Goal: Find contact information: Find contact information

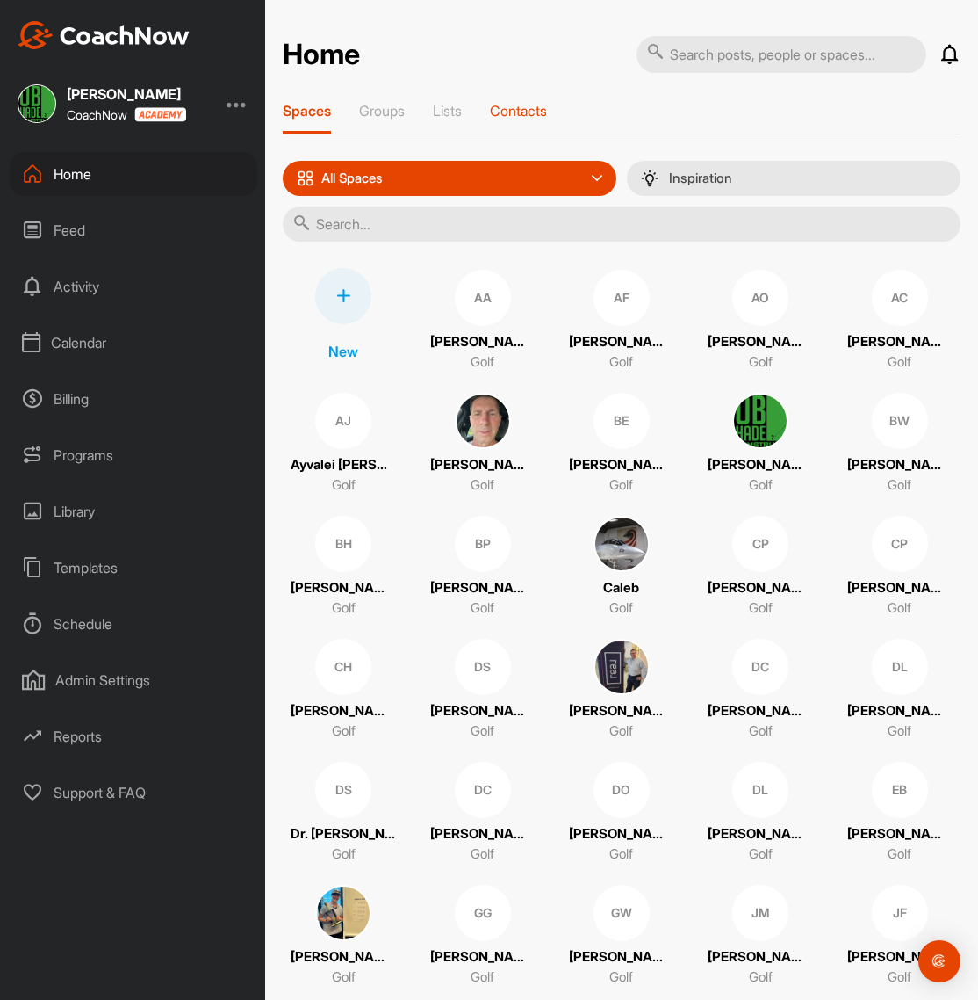
click at [513, 112] on p "Contacts" at bounding box center [518, 111] width 57 height 18
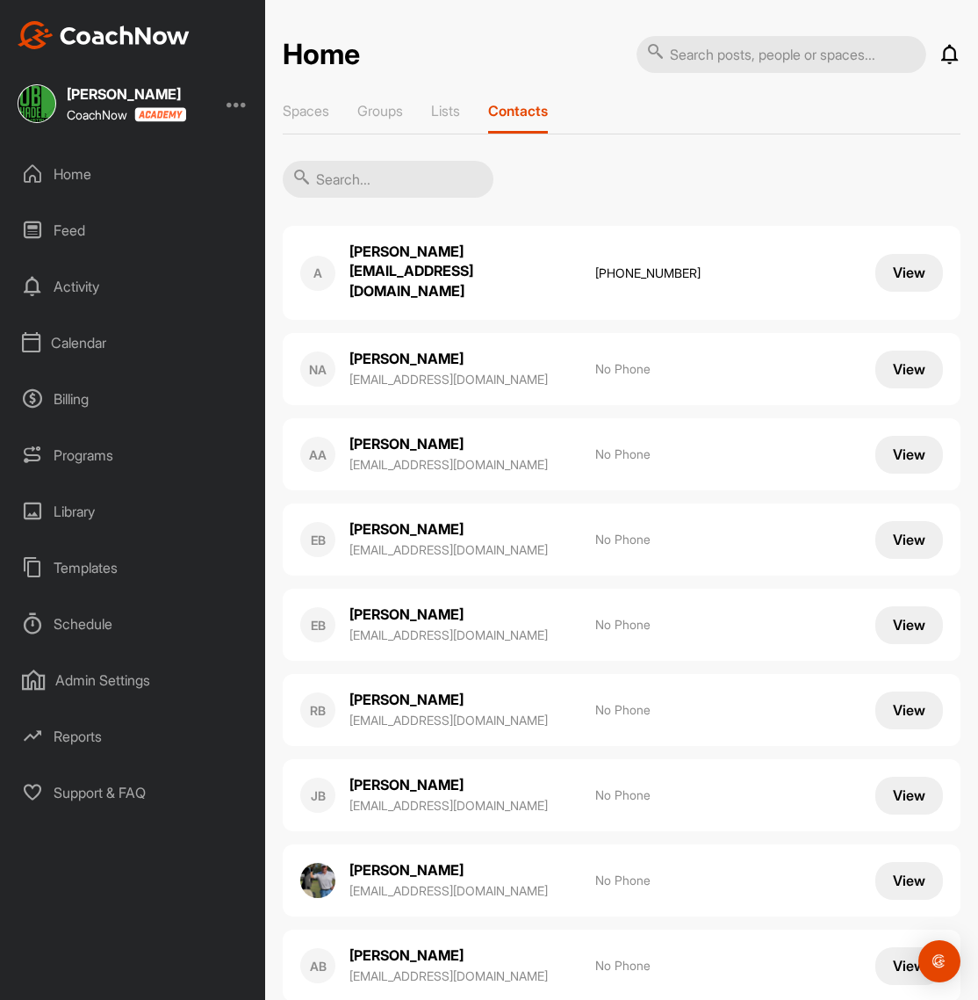
click at [362, 177] on input "text" at bounding box center [388, 179] width 211 height 37
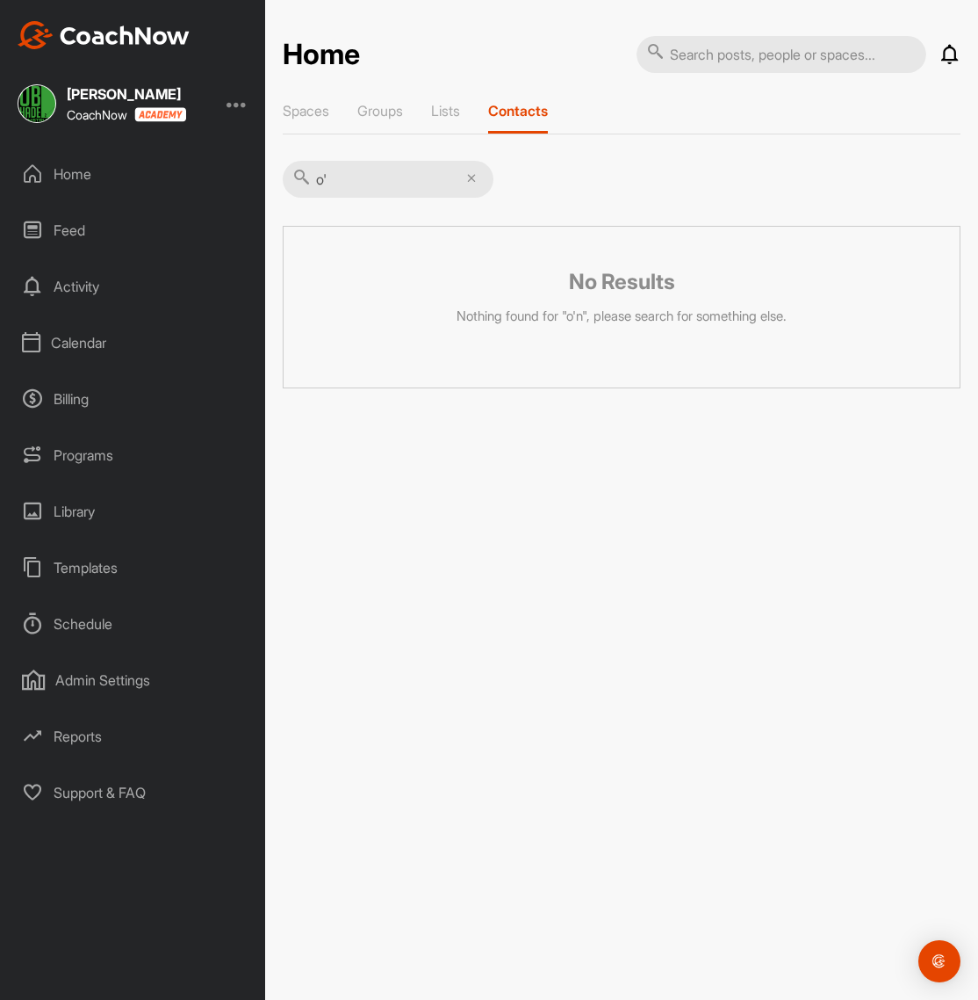
type input "o"
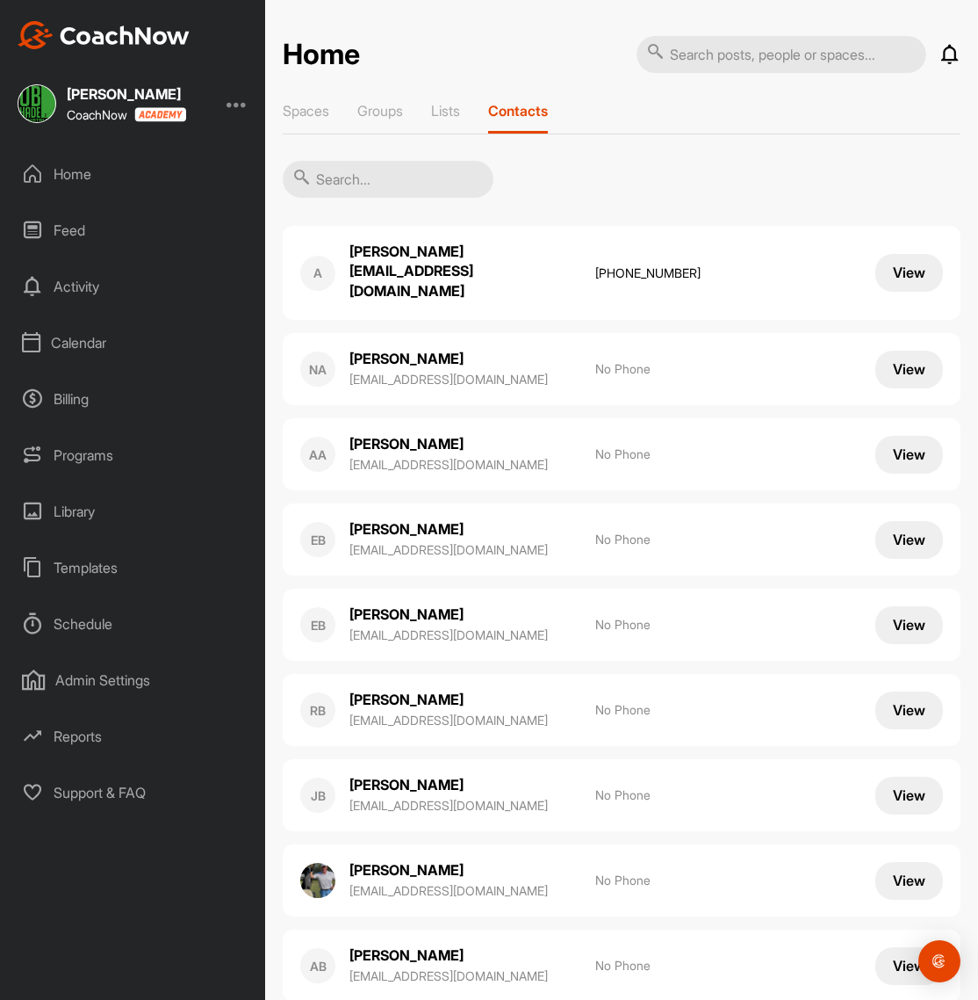
click at [369, 170] on input "text" at bounding box center [388, 179] width 211 height 37
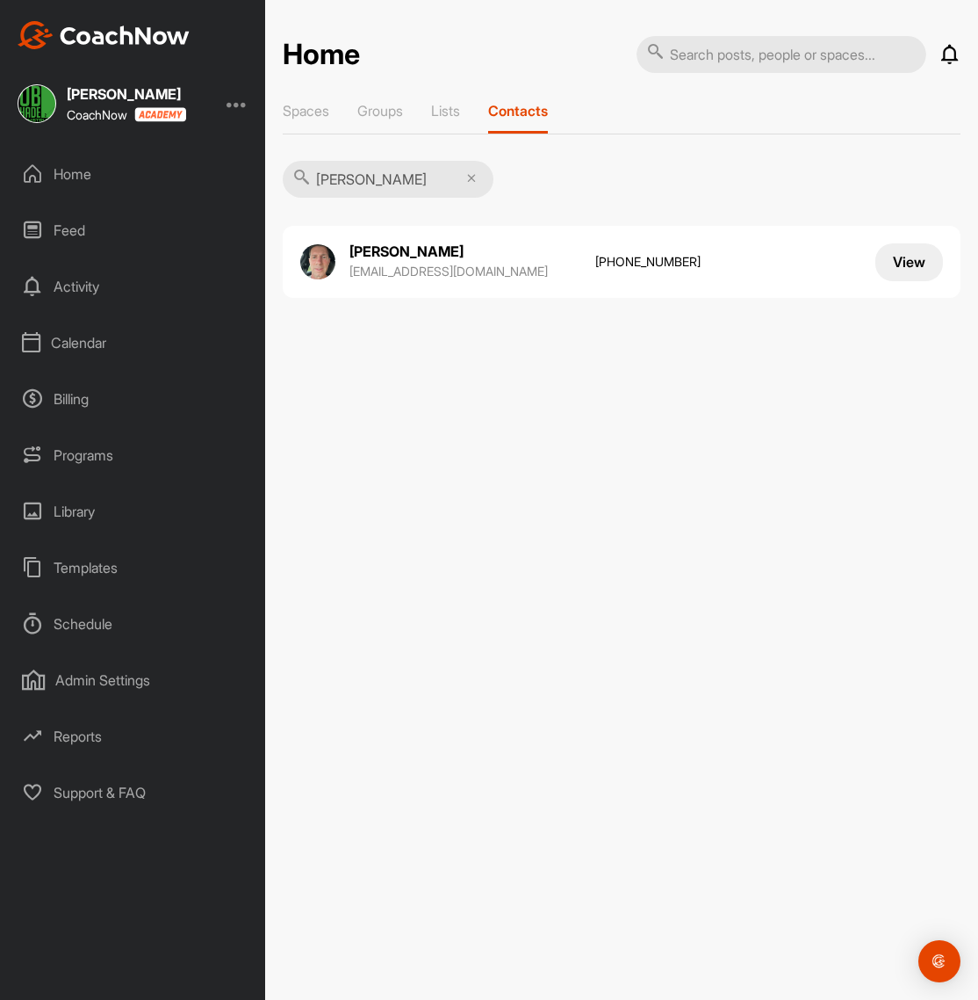
type input "[PERSON_NAME]"
click at [539, 276] on p "[EMAIL_ADDRESS][DOMAIN_NAME]" at bounding box center [464, 272] width 228 height 18
click at [895, 260] on button "View" at bounding box center [910, 262] width 68 height 38
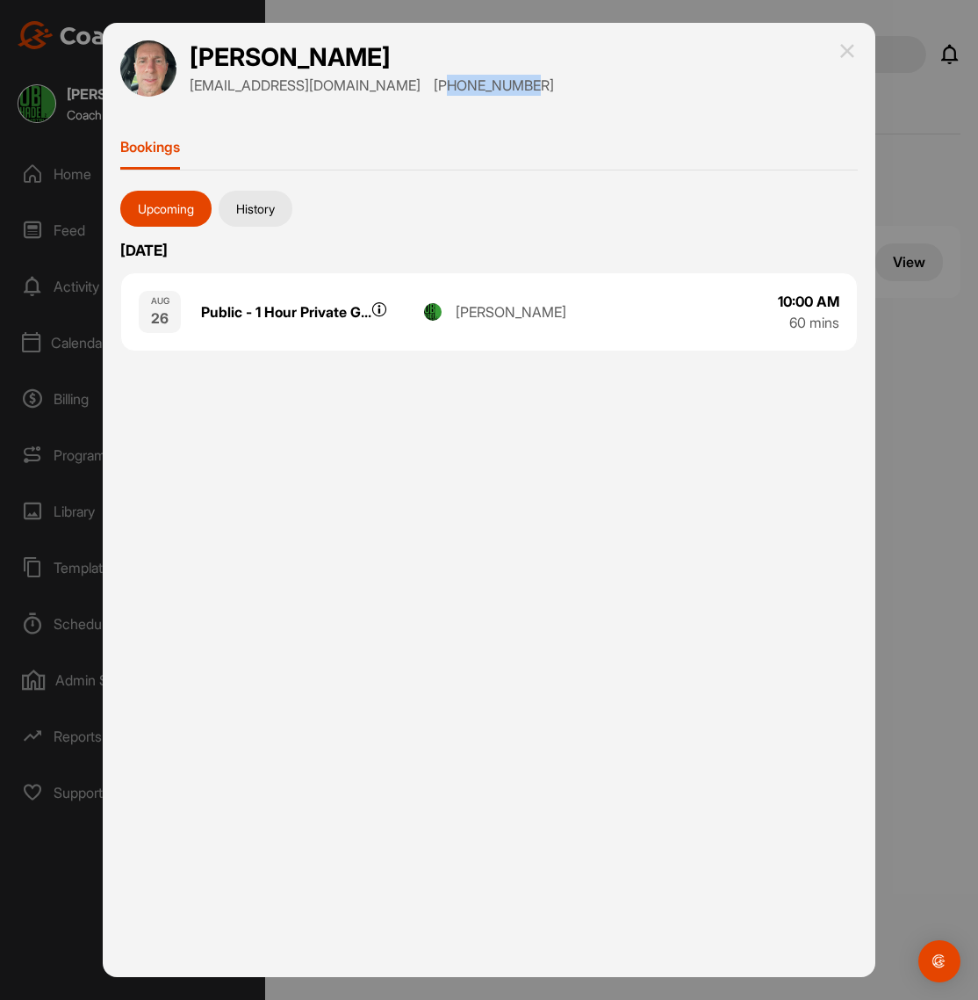
drag, startPoint x: 372, startPoint y: 81, endPoint x: 457, endPoint y: 93, distance: 86.1
click at [457, 93] on div "[PERSON_NAME] [EMAIL_ADDRESS][DOMAIN_NAME] [PHONE_NUMBER]" at bounding box center [489, 68] width 738 height 56
copy p "8636041452"
click at [853, 50] on img at bounding box center [847, 50] width 21 height 21
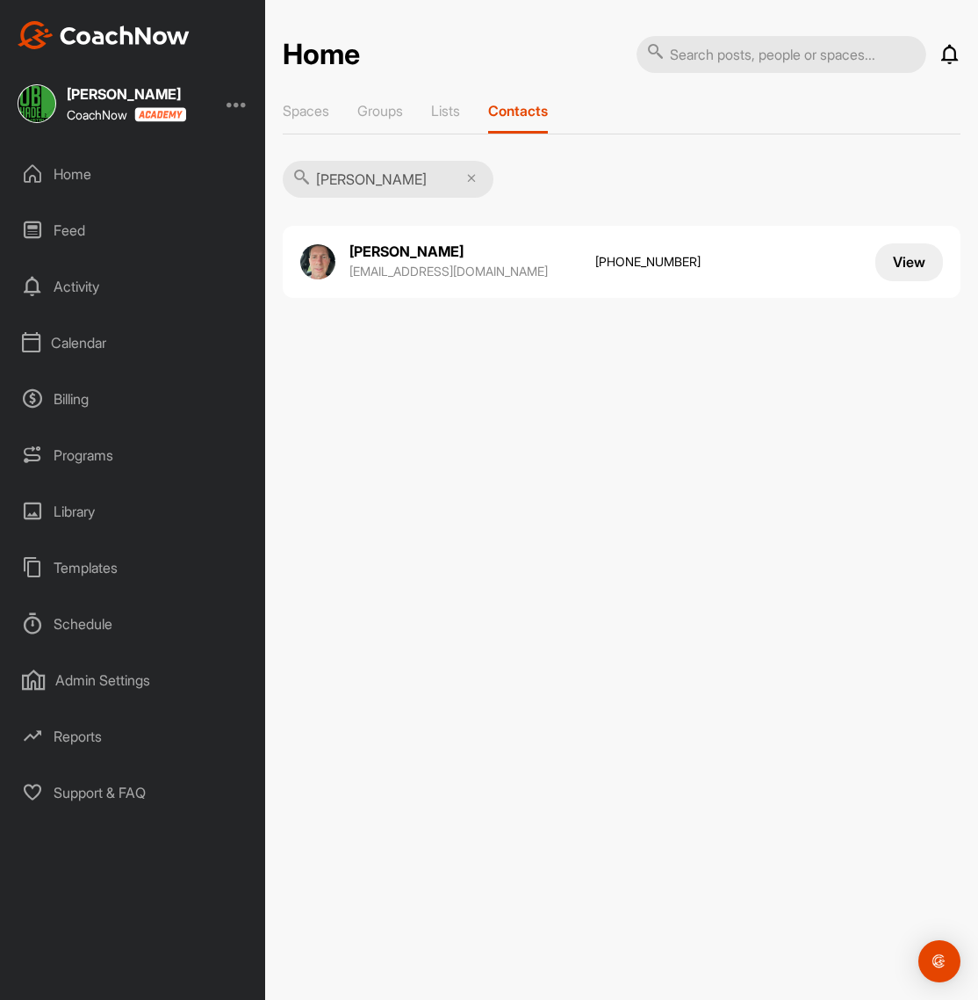
click at [86, 186] on div "Home" at bounding box center [134, 174] width 248 height 44
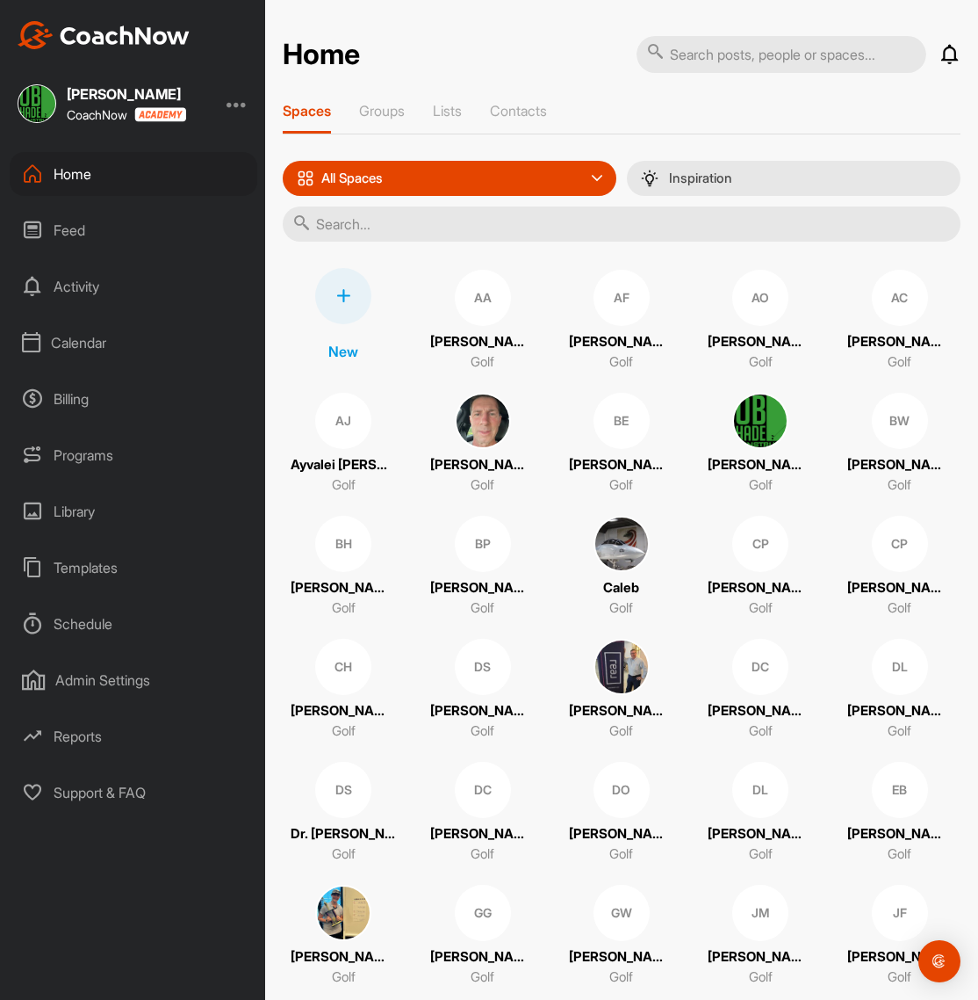
click at [76, 349] on div "Calendar" at bounding box center [134, 343] width 248 height 44
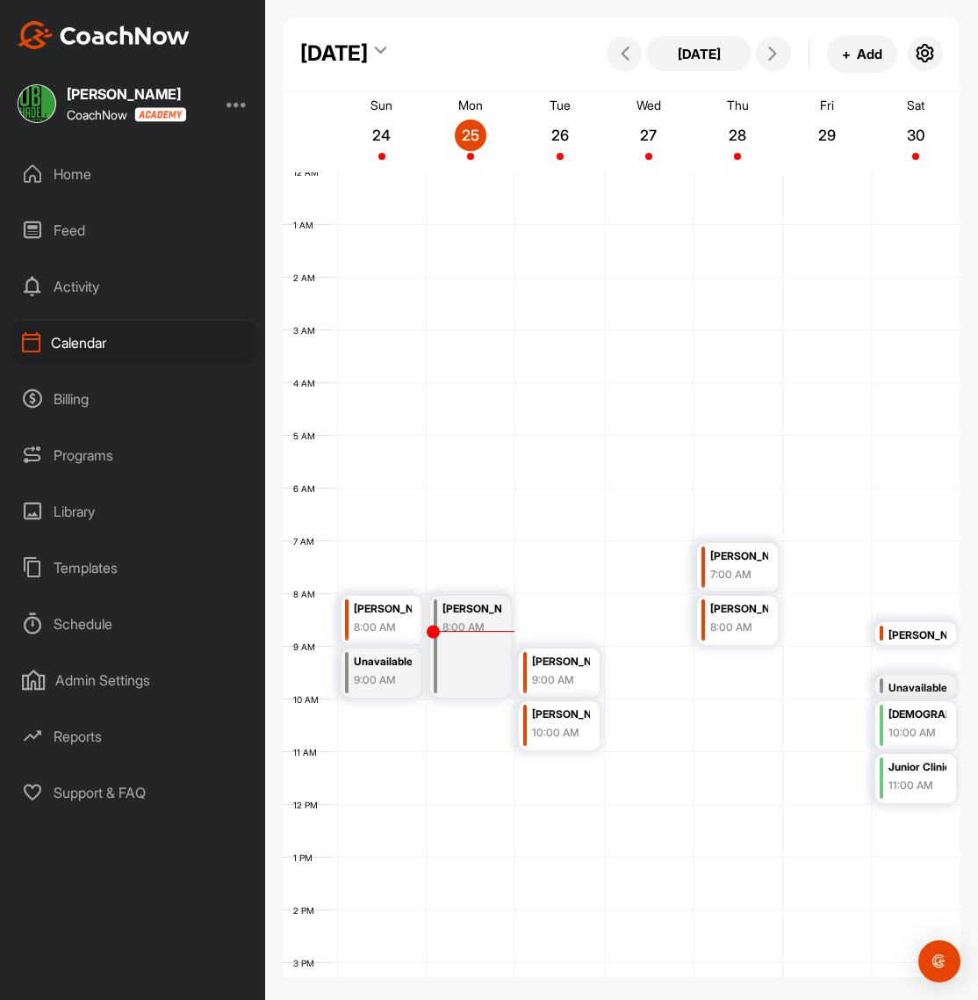
scroll to position [304, 0]
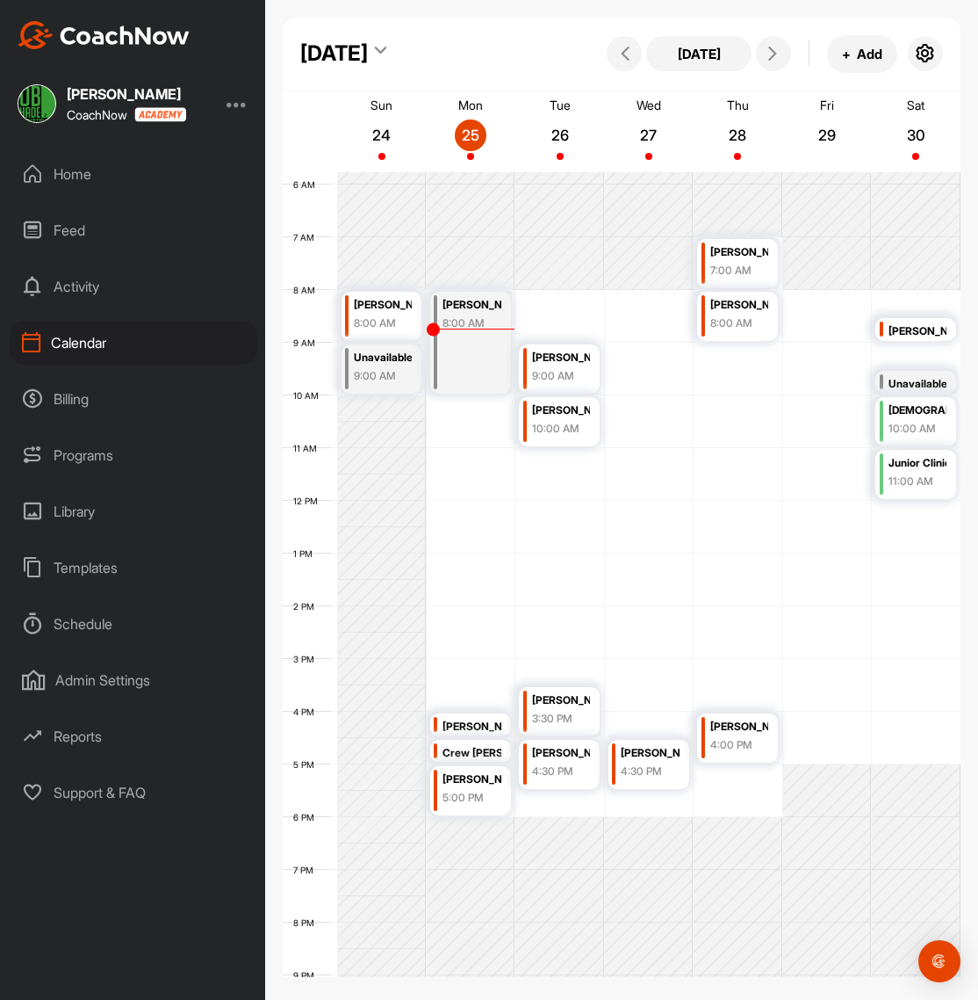
click at [71, 177] on div "Home" at bounding box center [134, 174] width 248 height 44
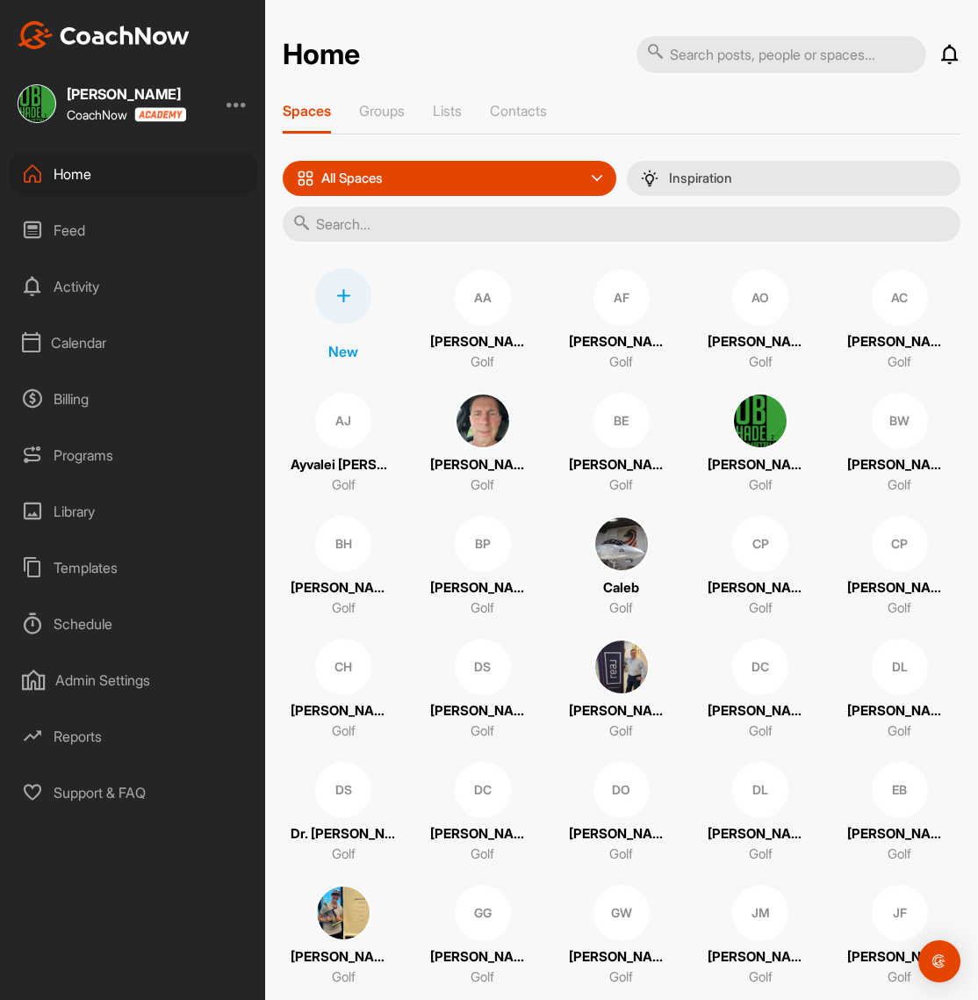
click at [444, 220] on input "text" at bounding box center [622, 223] width 678 height 35
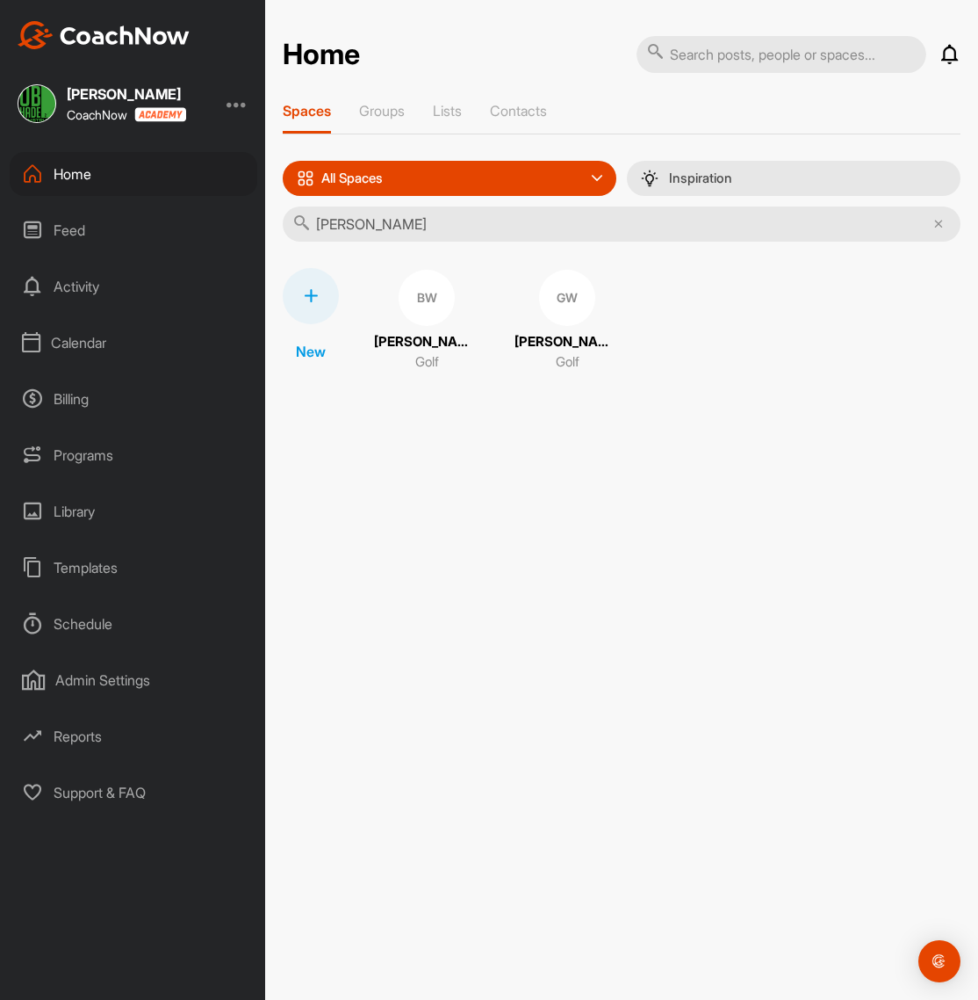
type input "[PERSON_NAME]"
click at [431, 303] on div "BW" at bounding box center [427, 298] width 56 height 56
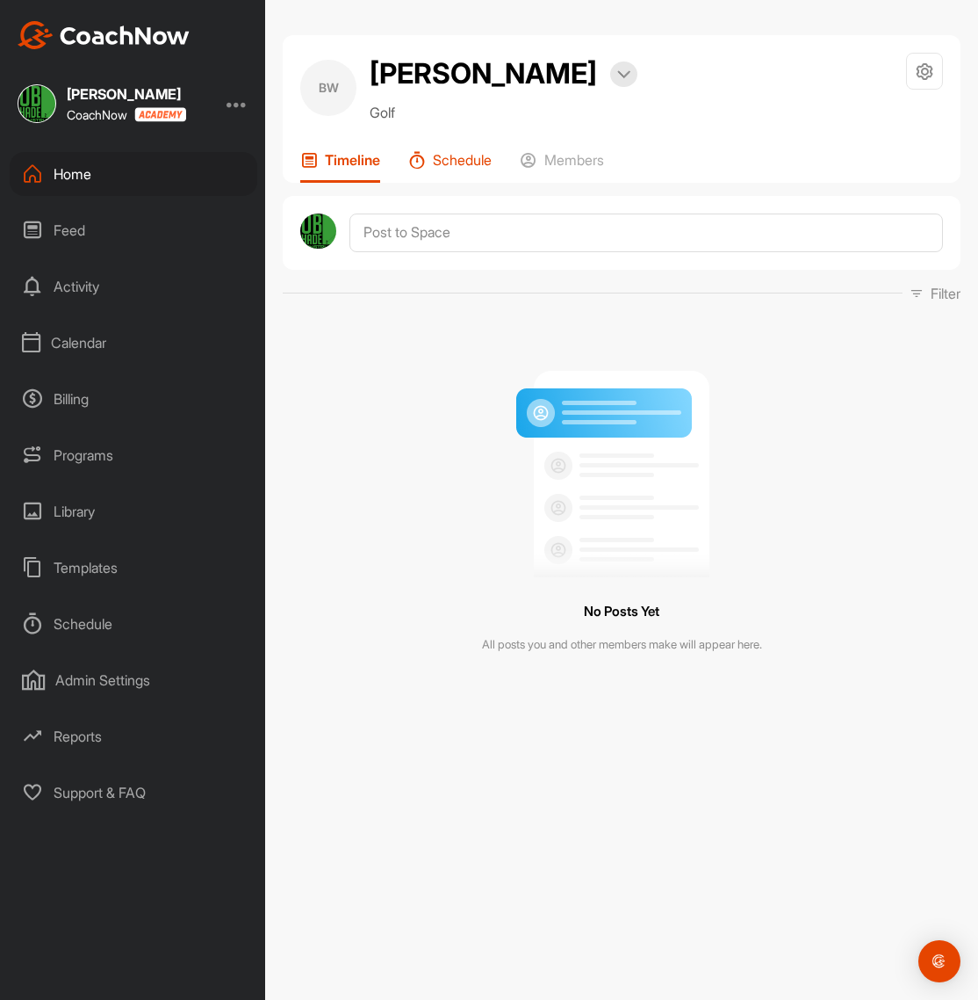
click at [457, 158] on p "Schedule" at bounding box center [462, 160] width 59 height 18
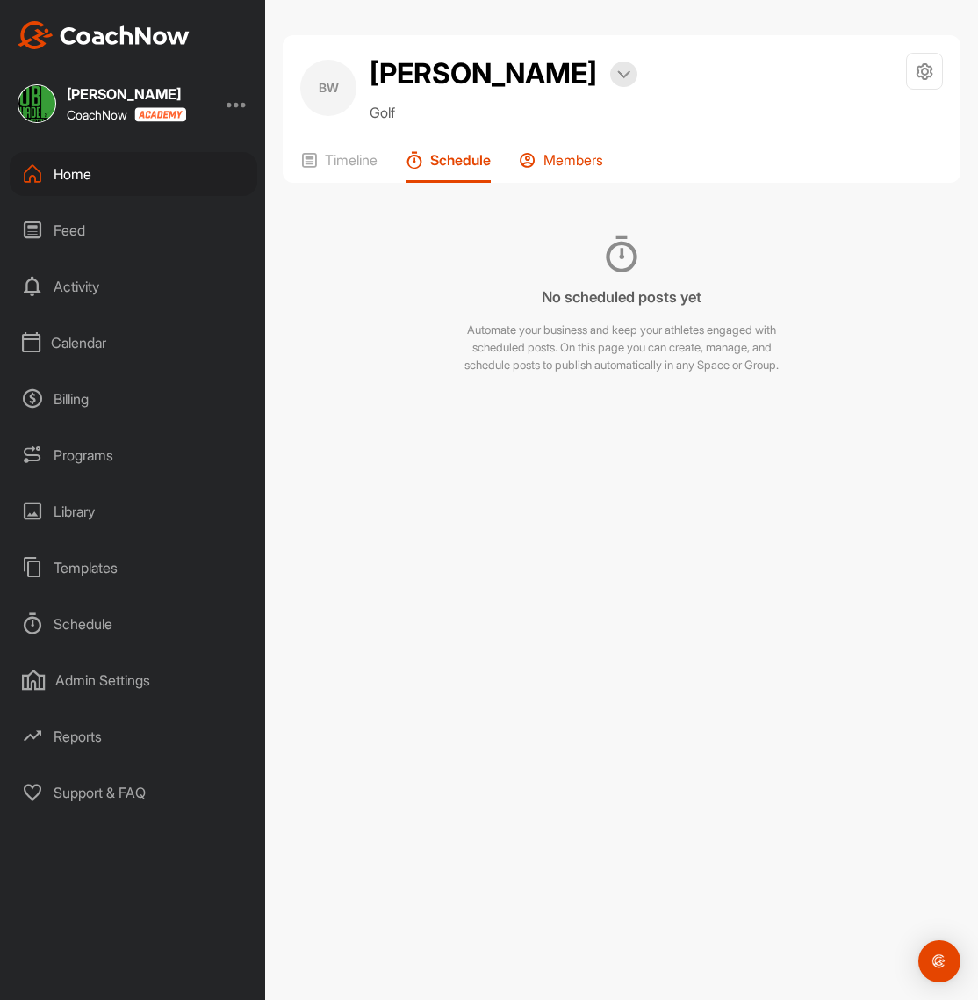
click at [549, 160] on div "Members" at bounding box center [561, 167] width 84 height 32
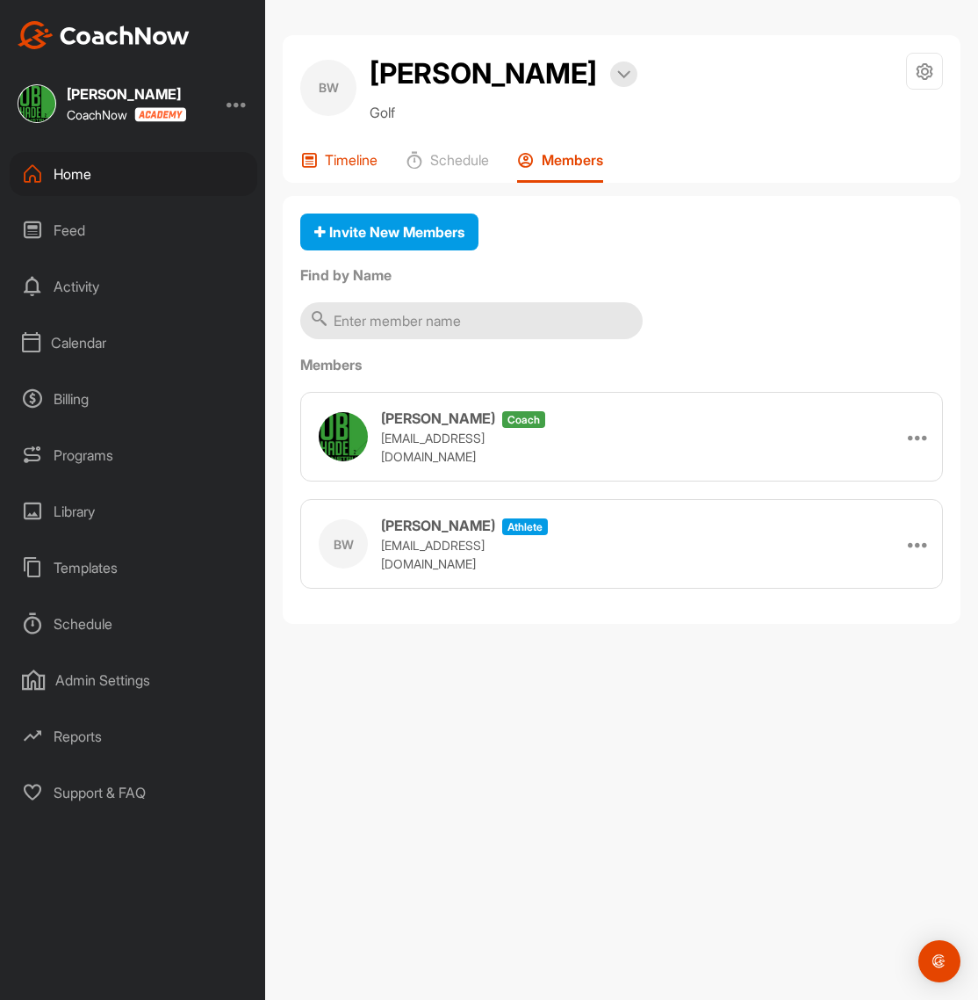
click at [315, 159] on icon at bounding box center [309, 160] width 18 height 18
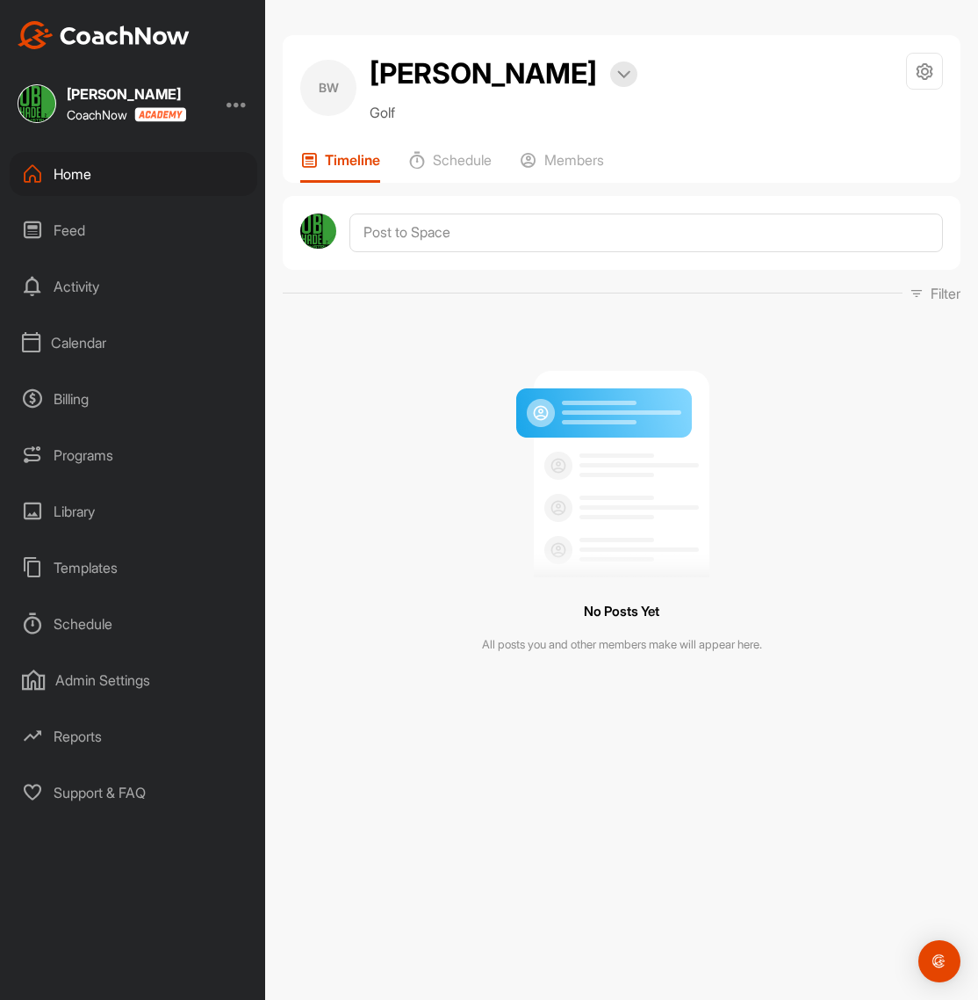
click at [106, 174] on div "Home" at bounding box center [134, 174] width 248 height 44
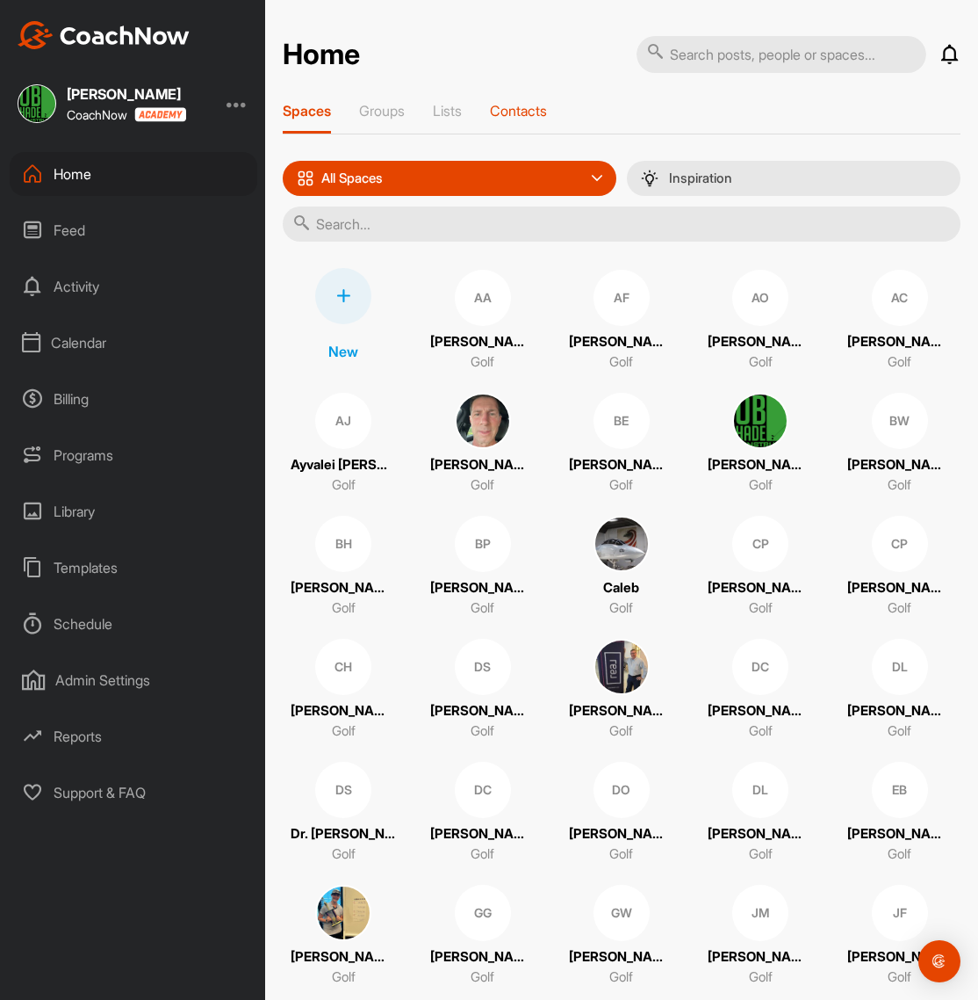
click at [533, 113] on p "Contacts" at bounding box center [518, 111] width 57 height 18
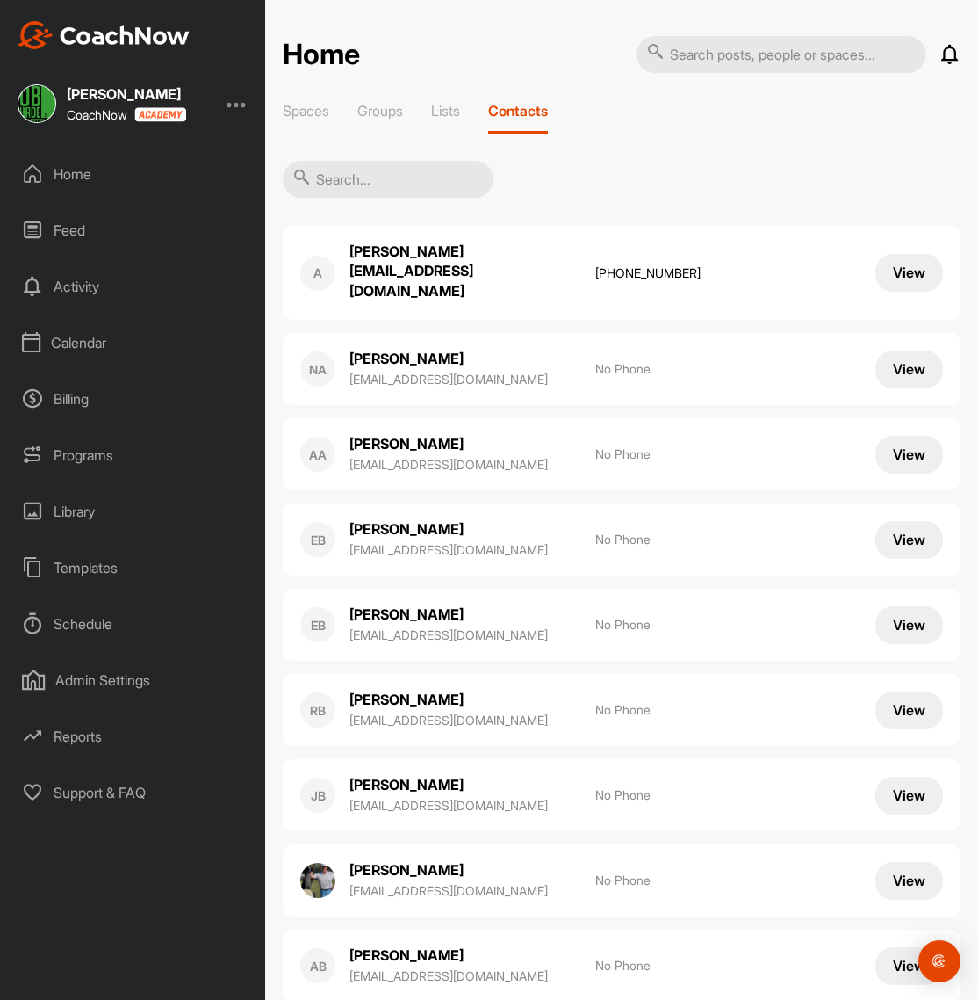
click at [369, 184] on input "text" at bounding box center [388, 179] width 211 height 37
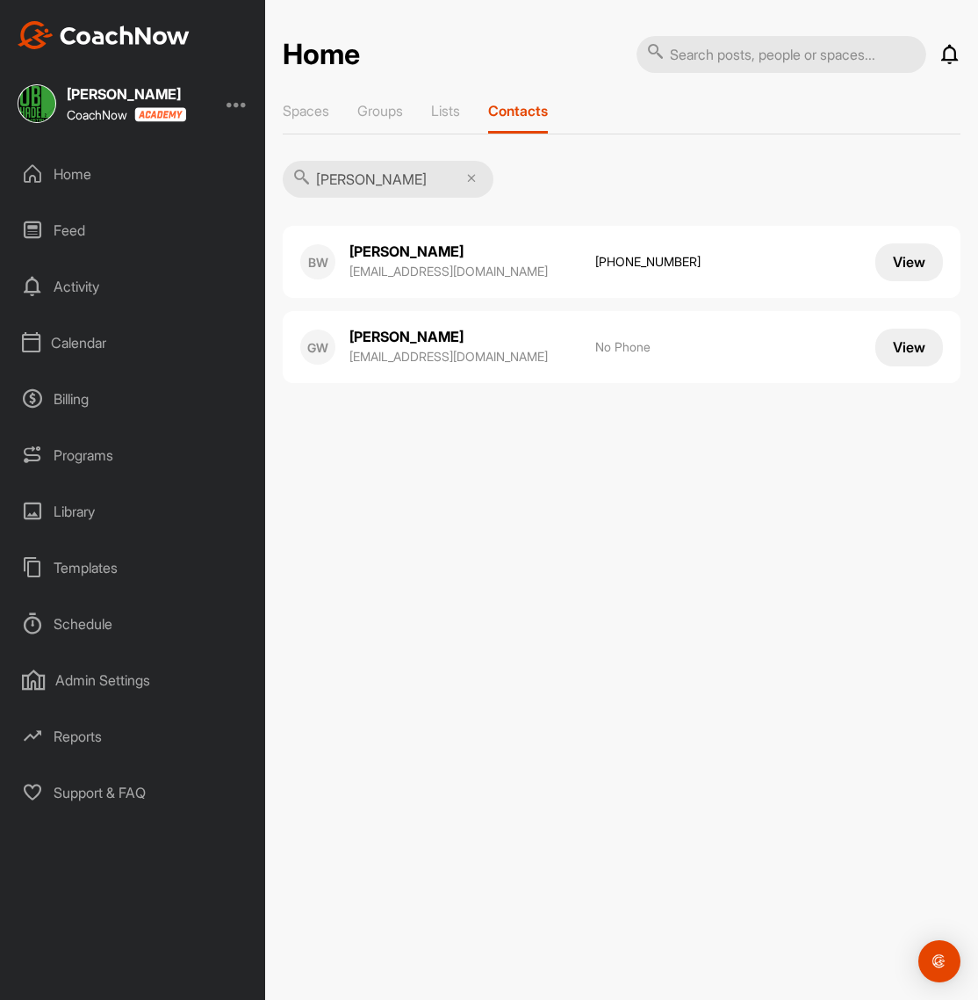
type input "[PERSON_NAME]"
click at [533, 260] on div "[PERSON_NAME] [EMAIL_ADDRESS][DOMAIN_NAME] [PHONE_NUMBER]" at bounding box center [464, 262] width 228 height 40
click at [901, 271] on button "View" at bounding box center [910, 262] width 68 height 38
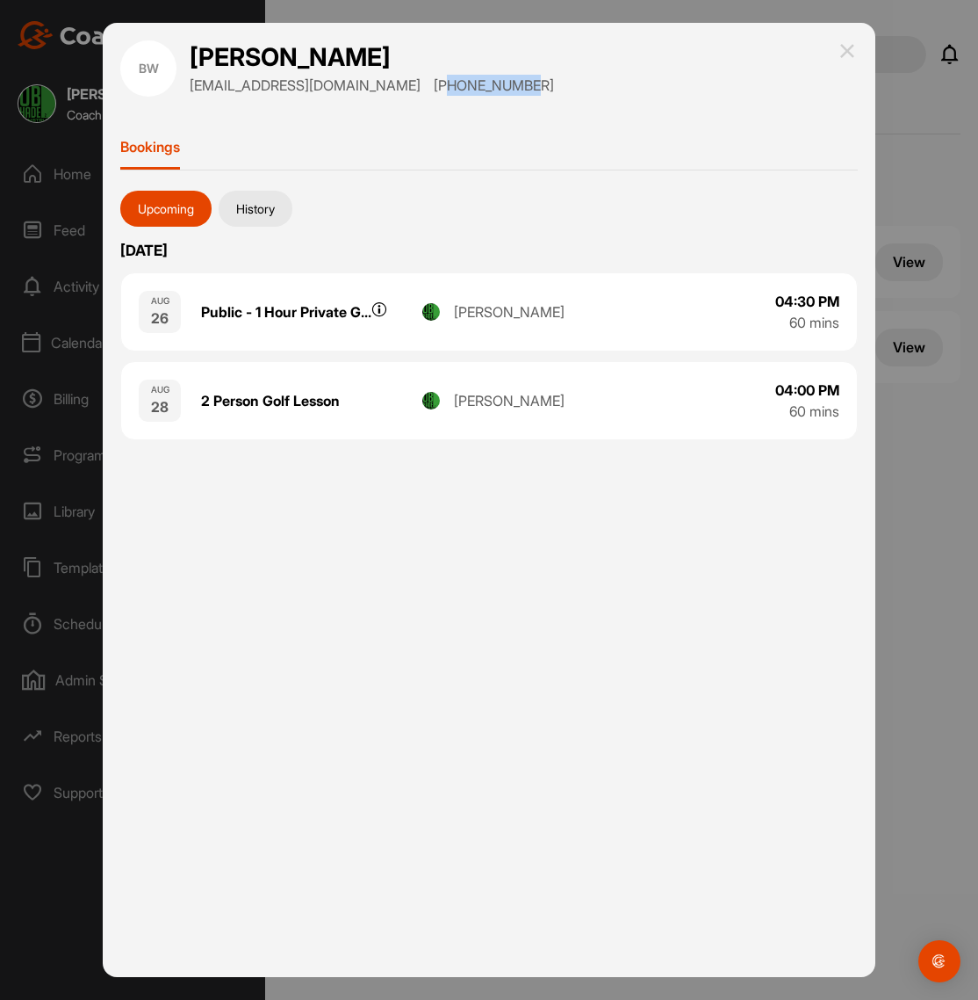
drag, startPoint x: 366, startPoint y: 86, endPoint x: 448, endPoint y: 87, distance: 81.7
click at [448, 87] on div "BW [PERSON_NAME] [EMAIL_ADDRESS][DOMAIN_NAME] [PHONE_NUMBER]" at bounding box center [489, 68] width 738 height 56
copy p "8634127261"
